Goal: Task Accomplishment & Management: Manage account settings

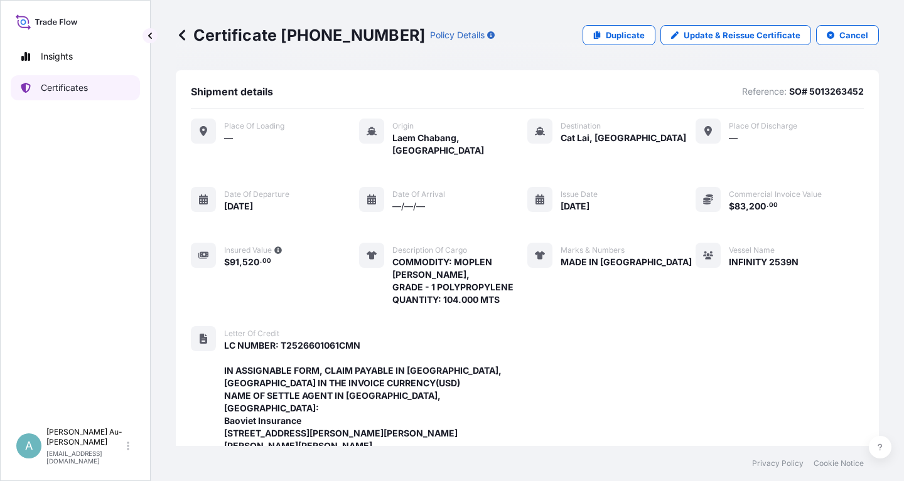
scroll to position [446, 0]
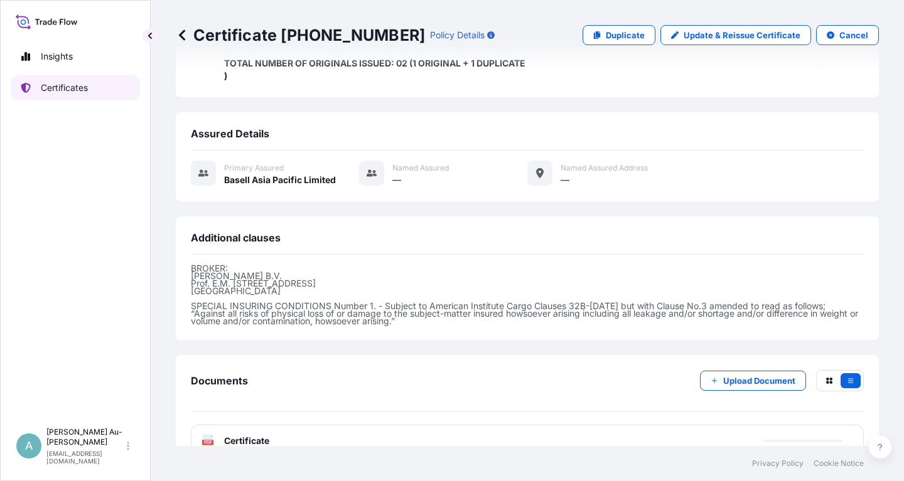
click at [65, 83] on p "Certificates" at bounding box center [64, 88] width 47 height 13
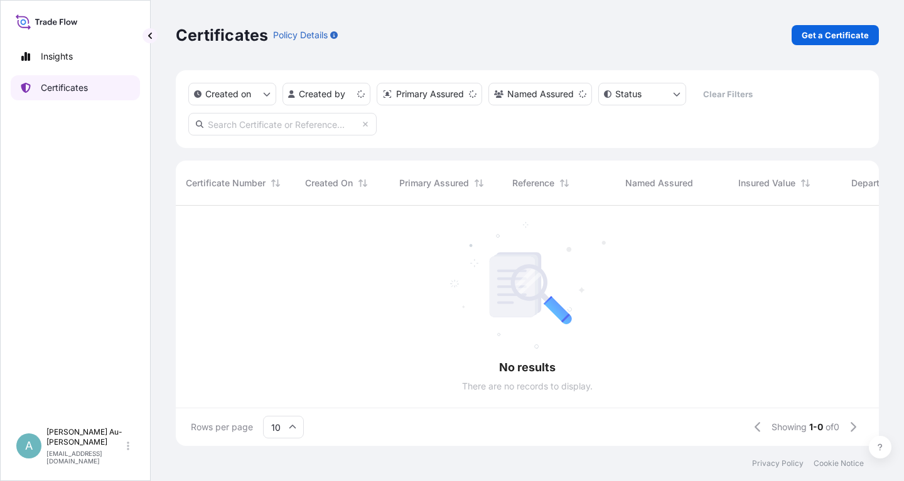
scroll to position [247, 703]
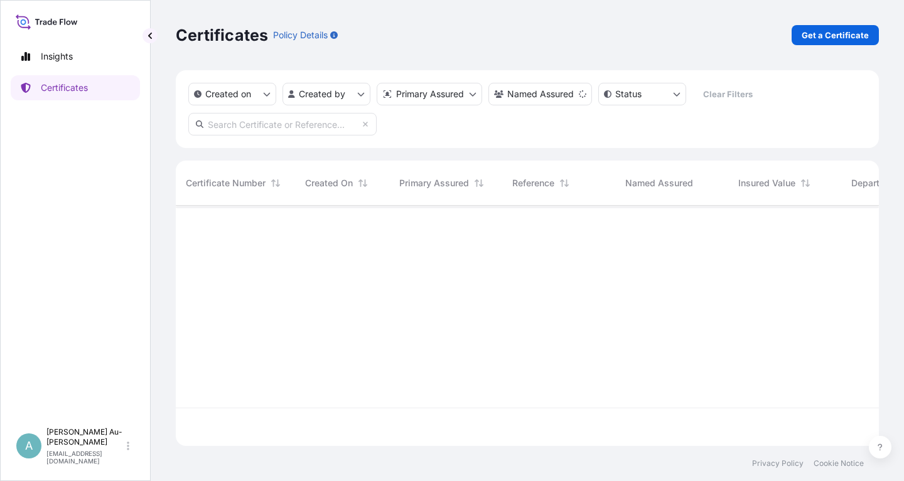
click at [302, 125] on input "text" at bounding box center [282, 124] width 188 height 23
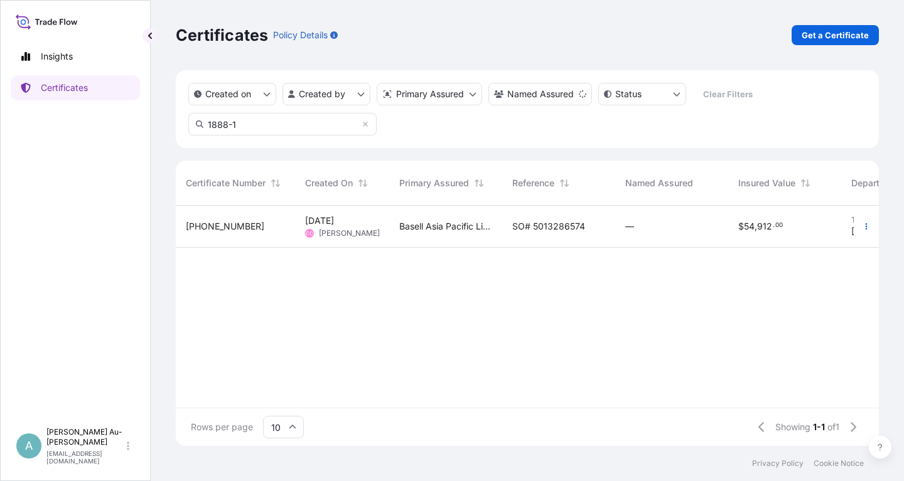
type input "1888-1"
click at [512, 232] on span "SO# 5013286574" at bounding box center [548, 226] width 73 height 13
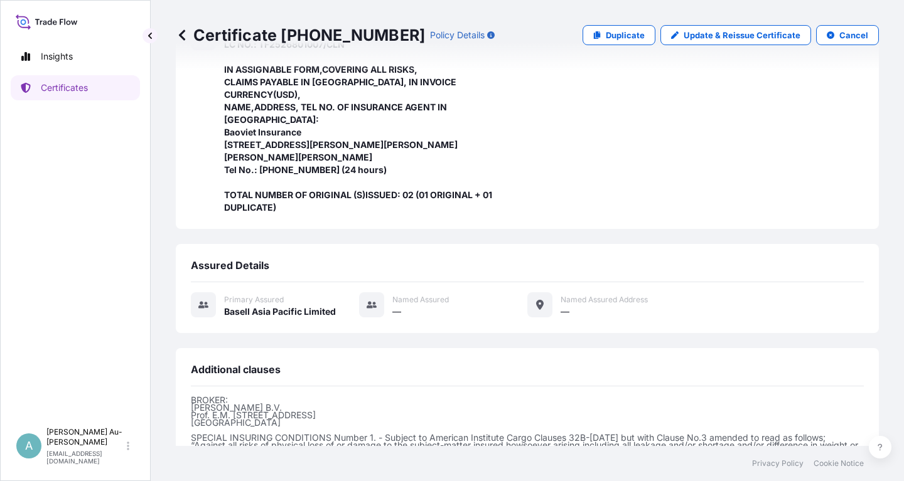
scroll to position [433, 0]
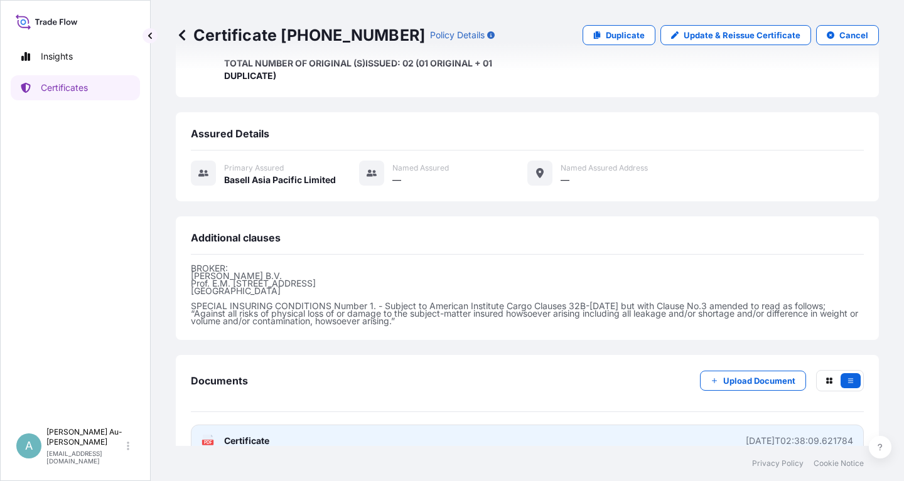
click at [311, 425] on link "PDF Certificate [DATE]T02:38:09.621784" at bounding box center [527, 441] width 673 height 33
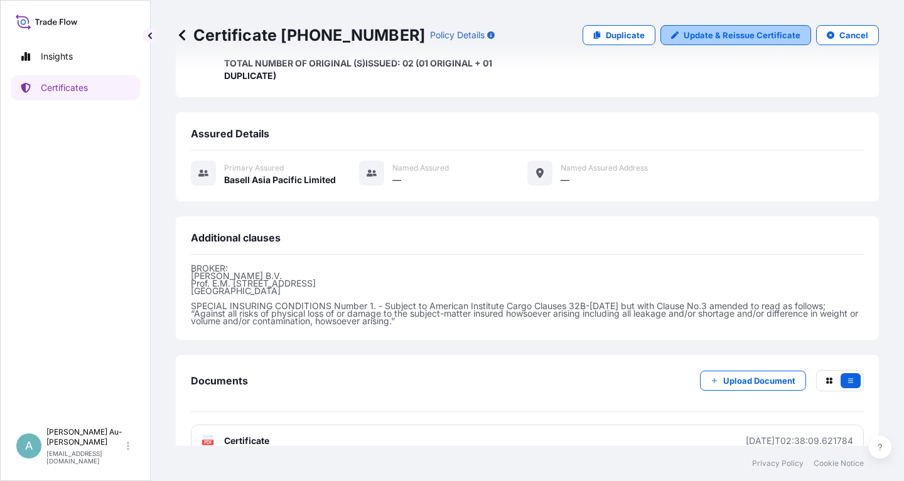
click at [715, 36] on p "Update & Reissue Certificate" at bounding box center [741, 35] width 117 height 13
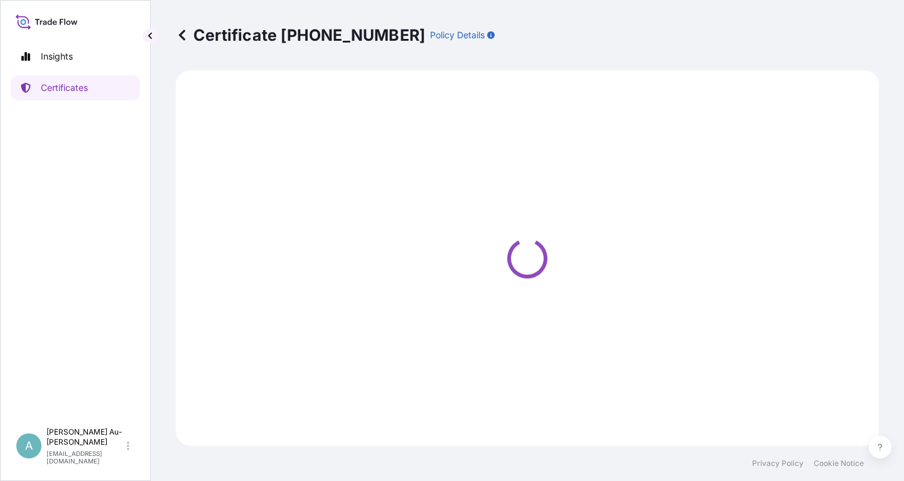
select select "Sea"
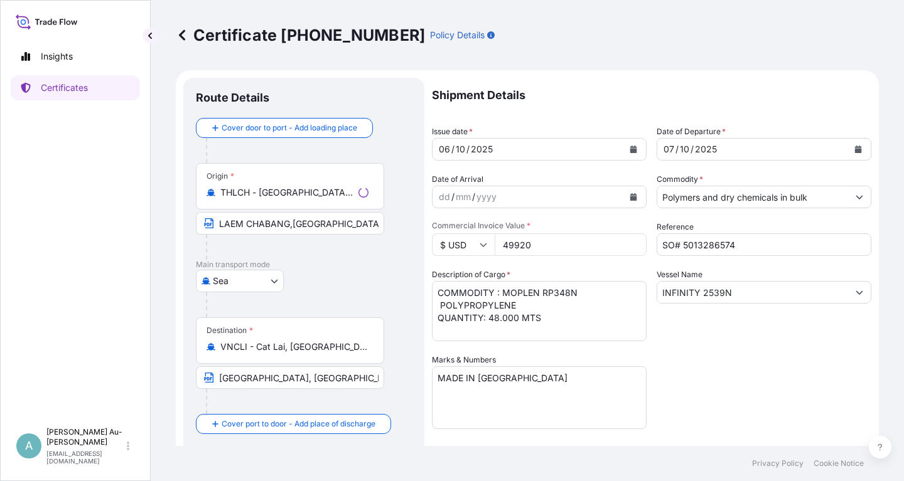
select select "32034"
click at [633, 151] on icon "Calendar" at bounding box center [633, 150] width 7 height 8
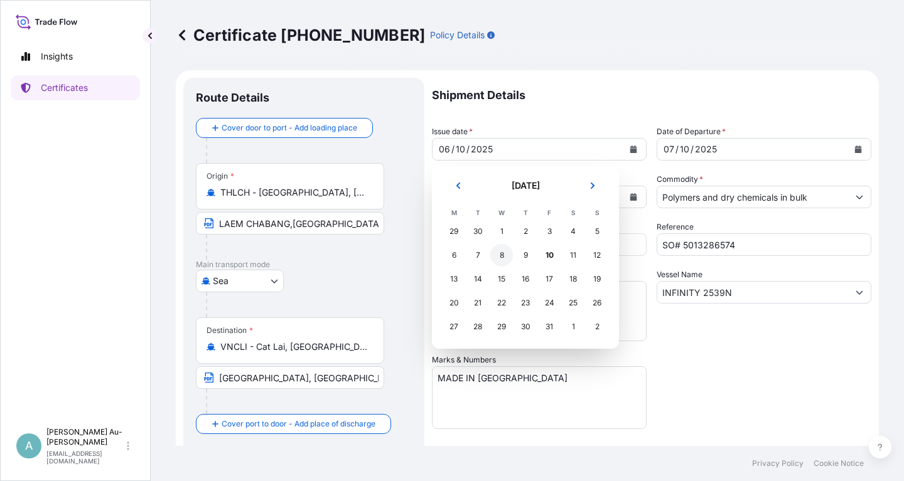
click at [503, 258] on div "8" at bounding box center [501, 255] width 23 height 23
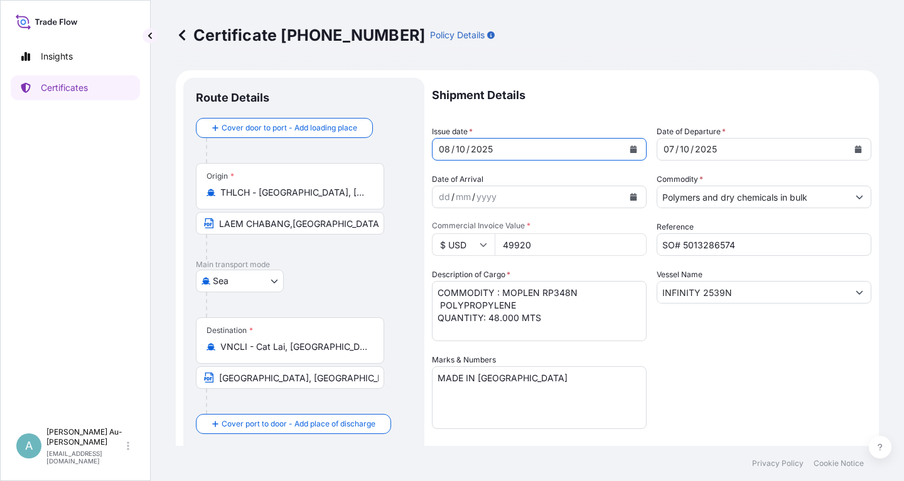
click at [853, 146] on button "Calendar" at bounding box center [858, 149] width 20 height 20
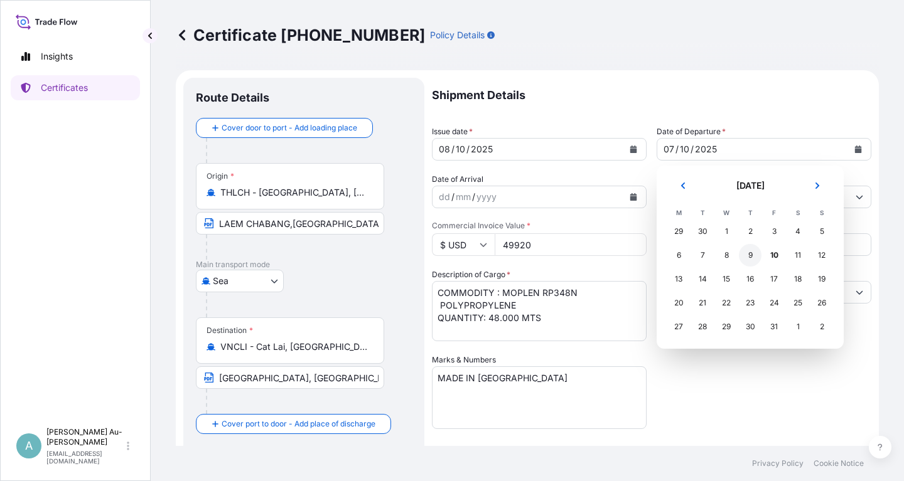
click at [755, 259] on div "9" at bounding box center [750, 255] width 23 height 23
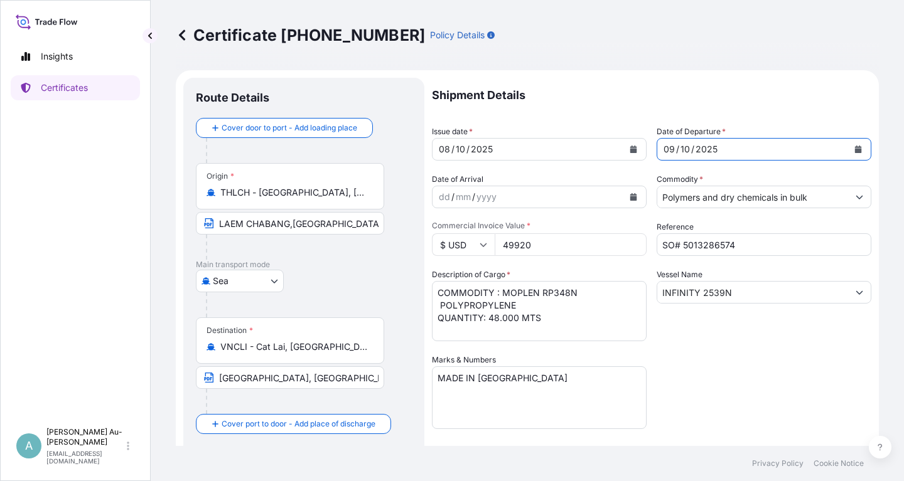
click at [766, 374] on div "Shipment Details Issue date * [DATE] Date of Departure * [DATE] Date of Arrival…" at bounding box center [651, 401] width 439 height 646
click at [299, 384] on input "[GEOGRAPHIC_DATA], [GEOGRAPHIC_DATA] via [GEOGRAPHIC_DATA]: [GEOGRAPHIC_DATA],[…" at bounding box center [290, 377] width 188 height 23
drag, startPoint x: 344, startPoint y: 380, endPoint x: 358, endPoint y: 380, distance: 14.4
click at [346, 380] on input "[GEOGRAPHIC_DATA], [GEOGRAPHIC_DATA] via [GEOGRAPHIC_DATA]: [GEOGRAPHIC_DATA],[…" at bounding box center [290, 377] width 188 height 23
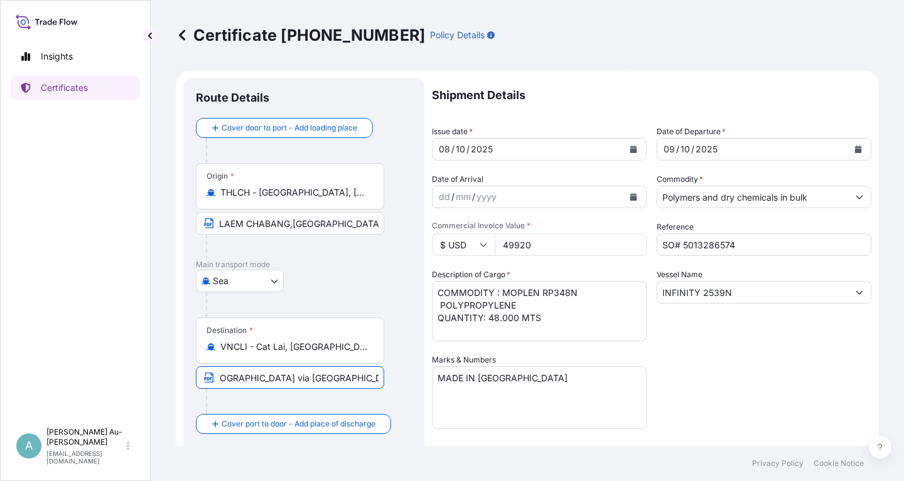
click at [360, 377] on input "[GEOGRAPHIC_DATA], [GEOGRAPHIC_DATA] via [GEOGRAPHIC_DATA]: [GEOGRAPHIC_DATA],[…" at bounding box center [290, 377] width 188 height 23
type input "[GEOGRAPHIC_DATA], [GEOGRAPHIC_DATA] via PORT OF DISCHARGE: [GEOGRAPHIC_DATA],[…"
click at [747, 395] on div "Shipment Details Issue date * [DATE] Date of Departure * [DATE] Date of Arrival…" at bounding box center [651, 401] width 439 height 646
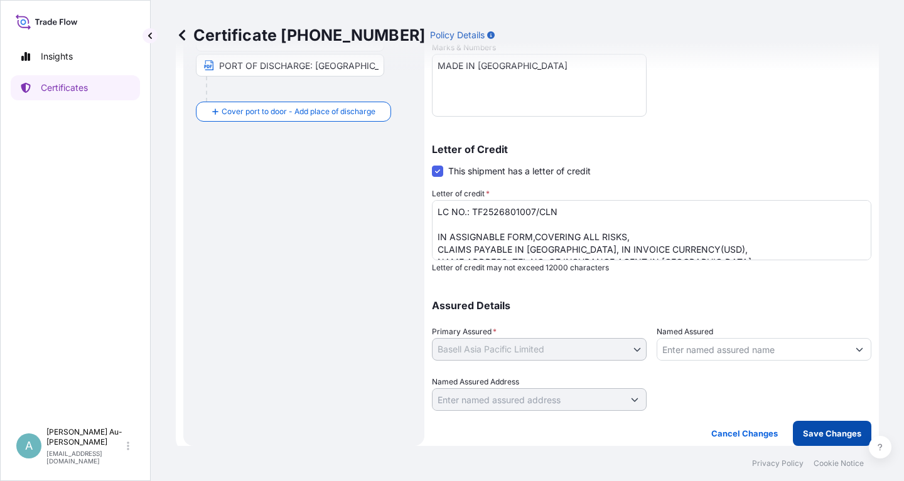
click at [803, 434] on button "Save Changes" at bounding box center [832, 433] width 78 height 25
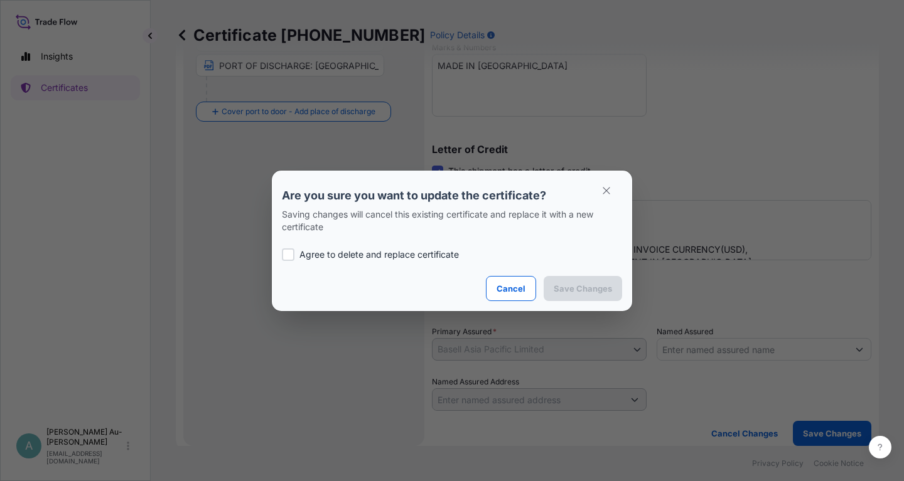
click at [327, 255] on p "Agree to delete and replace certificate" at bounding box center [378, 255] width 159 height 13
checkbox input "true"
click at [583, 296] on button "Save Changes" at bounding box center [582, 288] width 78 height 25
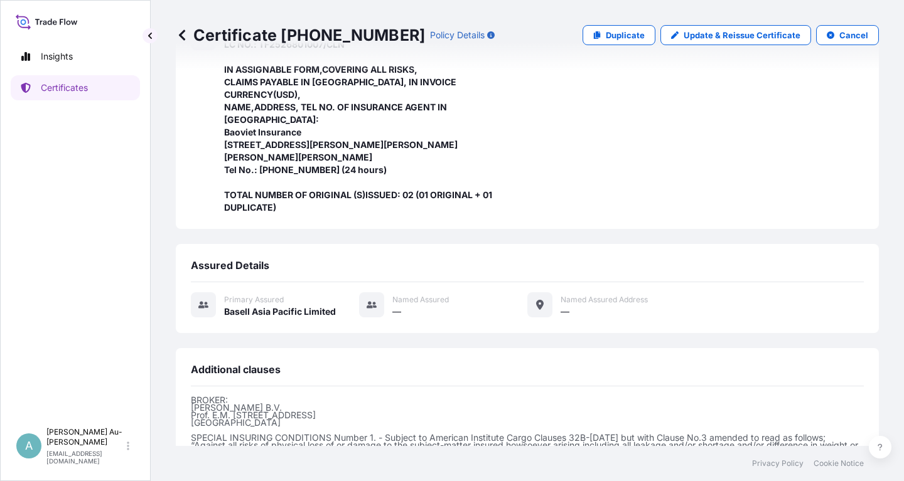
scroll to position [433, 0]
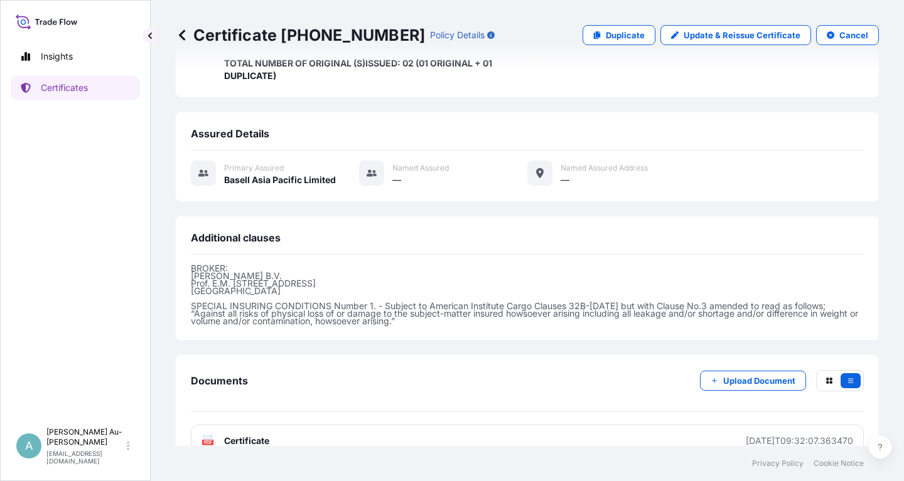
click at [270, 425] on link "PDF Certificate [DATE]T09:32:07.363470" at bounding box center [527, 441] width 673 height 33
